Goal: Find specific page/section: Find specific page/section

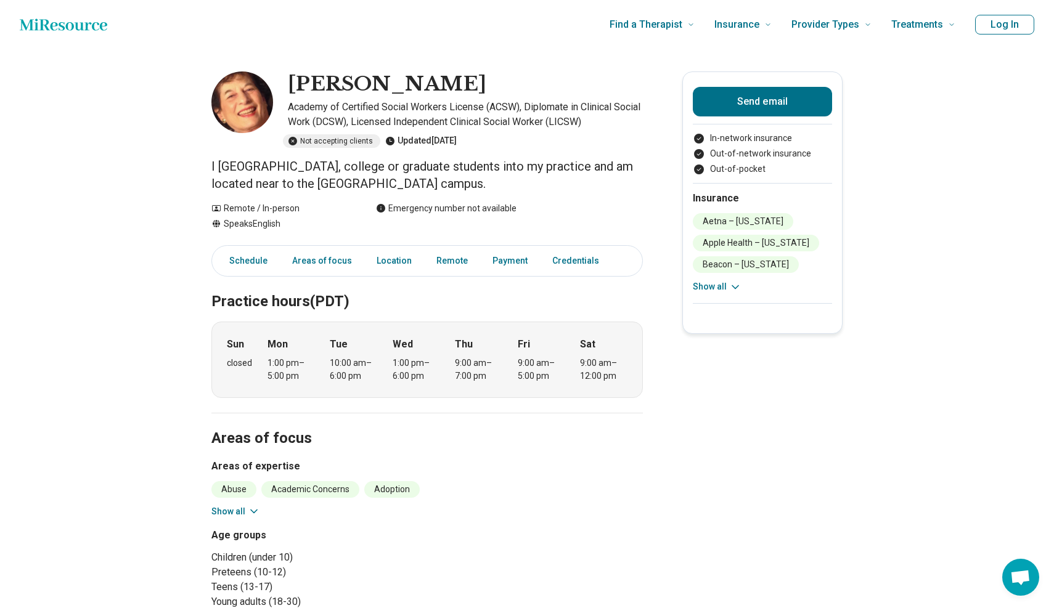
click at [281, 171] on p "I [GEOGRAPHIC_DATA], college or graduate students into my practice and am locat…" at bounding box center [426, 175] width 431 height 35
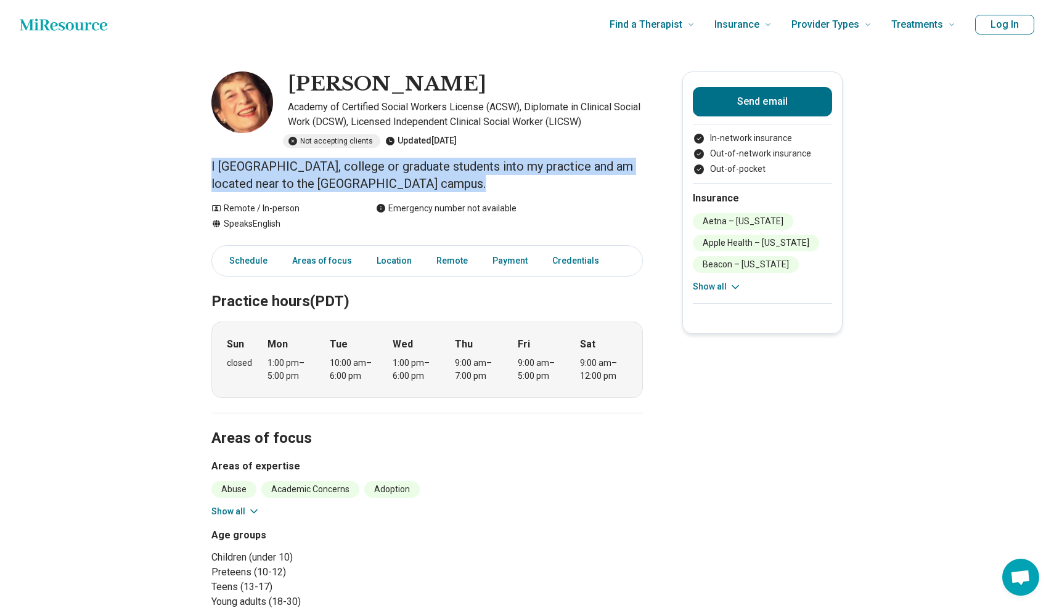
click at [243, 173] on p "I [GEOGRAPHIC_DATA], college or graduate students into my practice and am locat…" at bounding box center [426, 175] width 431 height 35
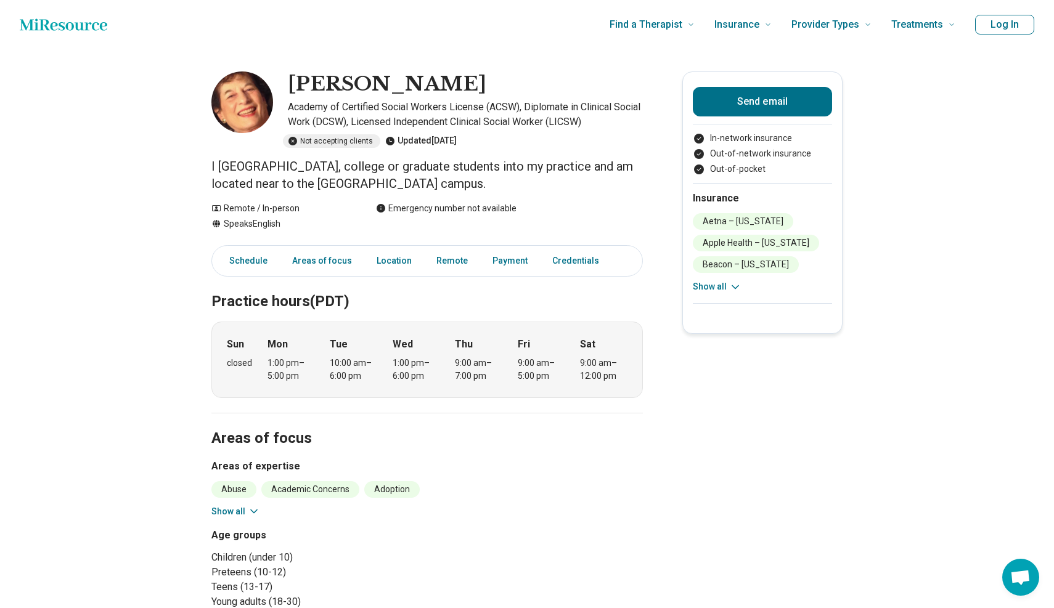
click at [243, 173] on p "I [GEOGRAPHIC_DATA], college or graduate students into my practice and am locat…" at bounding box center [426, 175] width 431 height 35
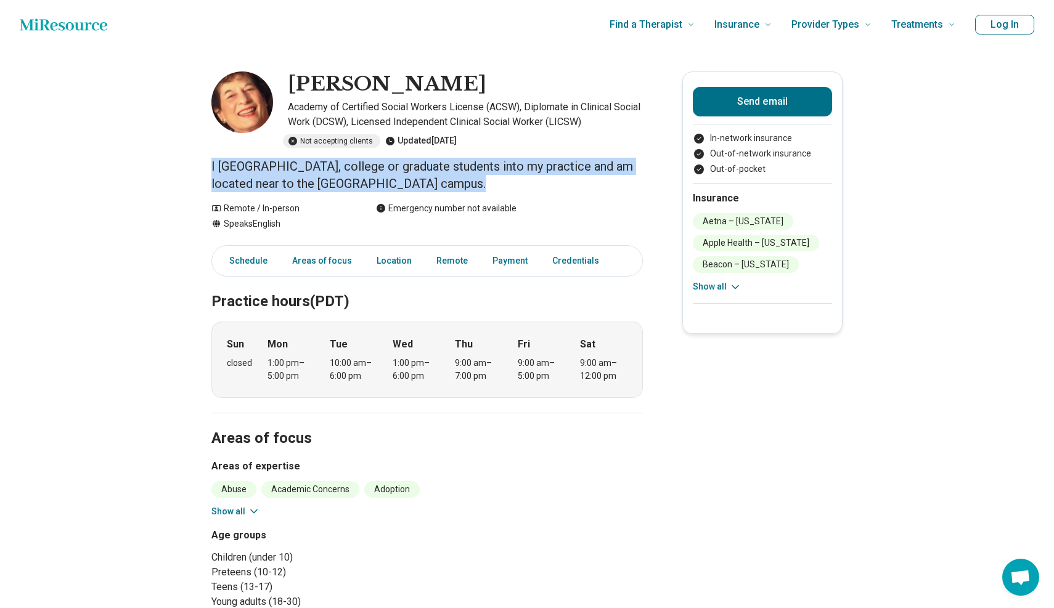
click at [269, 173] on p "I [GEOGRAPHIC_DATA], college or graduate students into my practice and am locat…" at bounding box center [426, 175] width 431 height 35
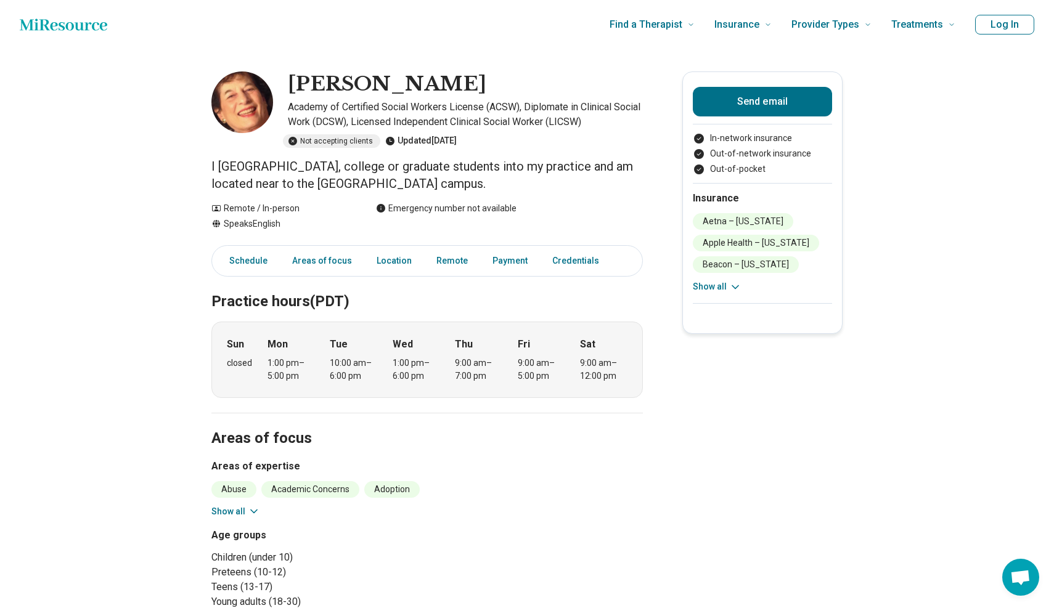
click at [269, 173] on p "I [GEOGRAPHIC_DATA], college or graduate students into my practice and am locat…" at bounding box center [426, 175] width 431 height 35
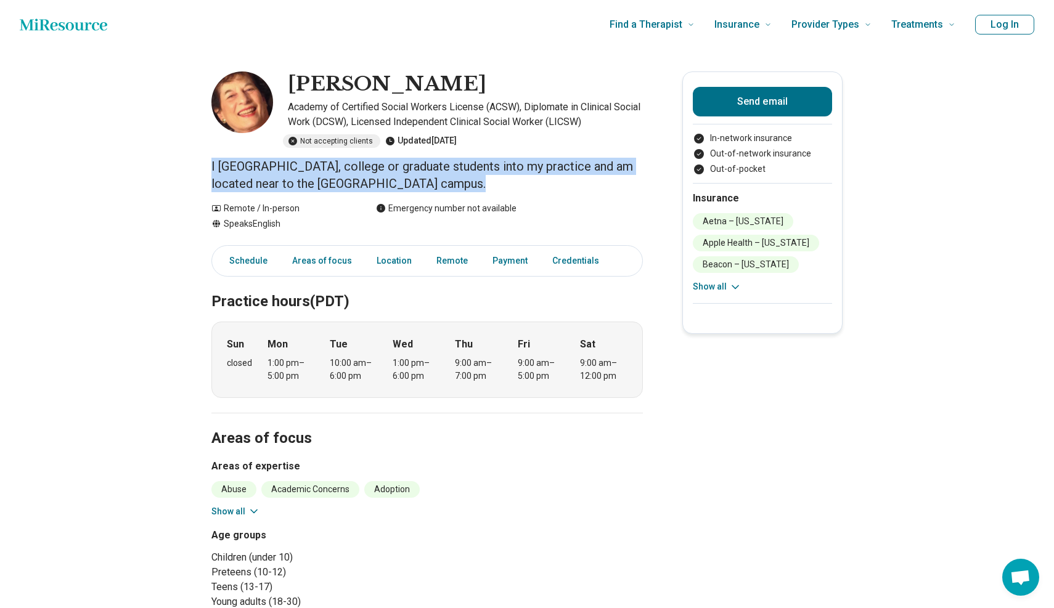
click at [266, 166] on p "I [GEOGRAPHIC_DATA], college or graduate students into my practice and am locat…" at bounding box center [426, 175] width 431 height 35
